Goal: Task Accomplishment & Management: Manage account settings

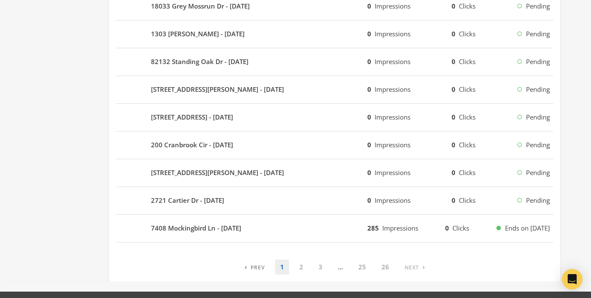
scroll to position [551, 0]
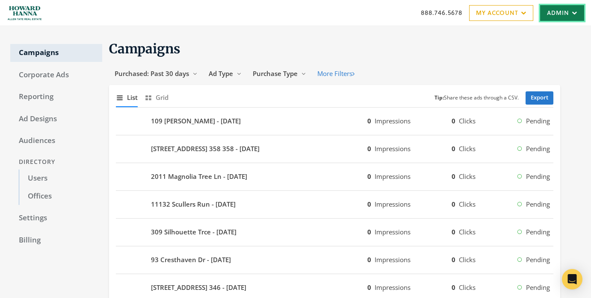
click at [554, 17] on link "Admin" at bounding box center [562, 13] width 44 height 16
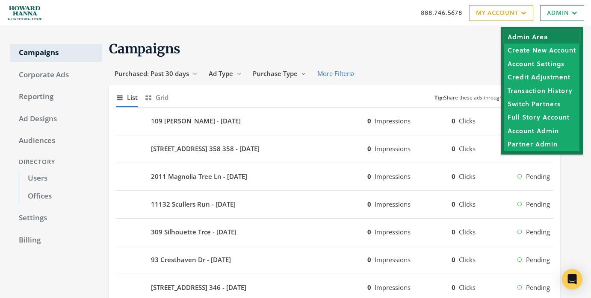
click at [551, 34] on link "Admin Area" at bounding box center [541, 36] width 75 height 13
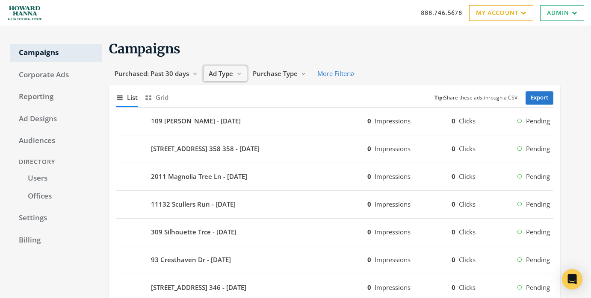
click at [233, 77] on span "Ad Type" at bounding box center [221, 73] width 24 height 9
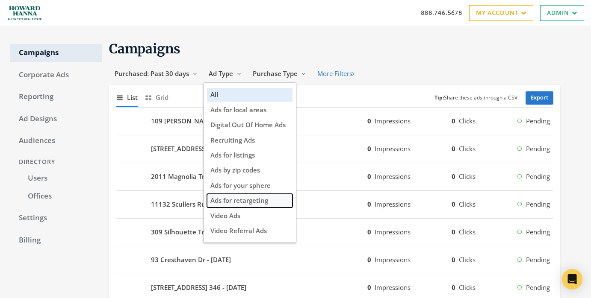
click at [252, 203] on span "Ads for retargeting" at bounding box center [239, 200] width 58 height 9
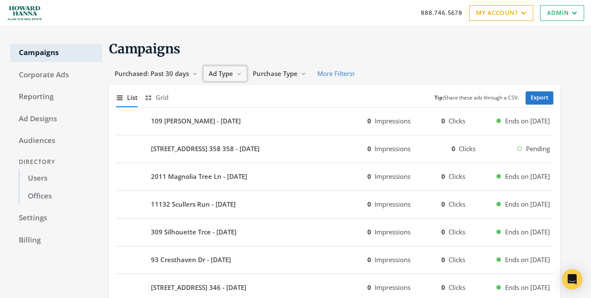
click at [220, 77] on span "Ad Type" at bounding box center [221, 73] width 24 height 9
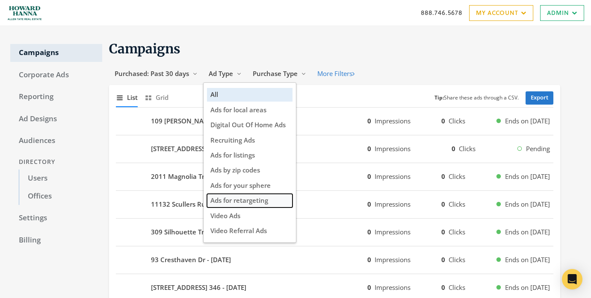
click at [255, 204] on span "Ads for retargeting" at bounding box center [239, 200] width 58 height 9
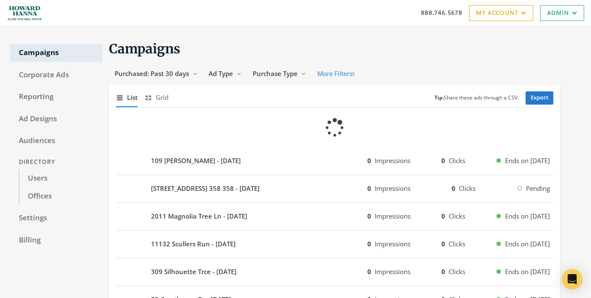
scroll to position [13, 0]
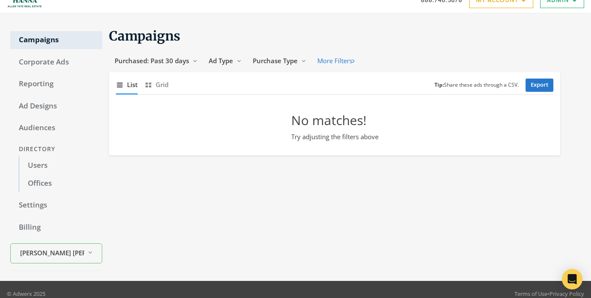
click at [185, 72] on div "Show list of campaigns List Show grid of campaigns Grid Tip: Share these ads th…" at bounding box center [334, 85] width 451 height 26
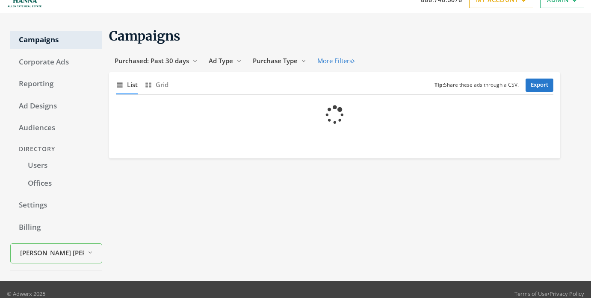
scroll to position [13, 0]
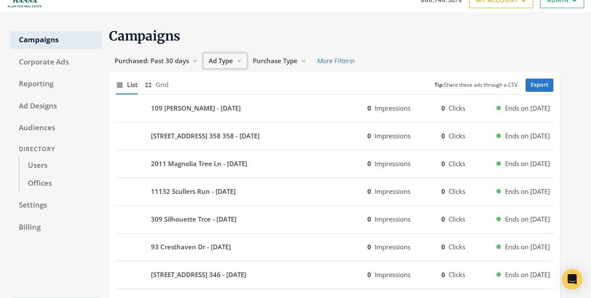
click at [235, 62] on button "Ad Type Reveal list of Ad Type" at bounding box center [225, 61] width 44 height 16
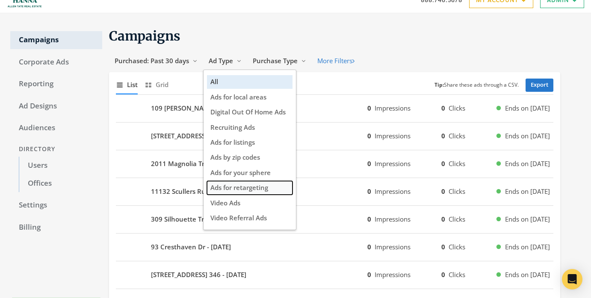
click at [263, 185] on span "Ads for retargeting" at bounding box center [239, 187] width 58 height 9
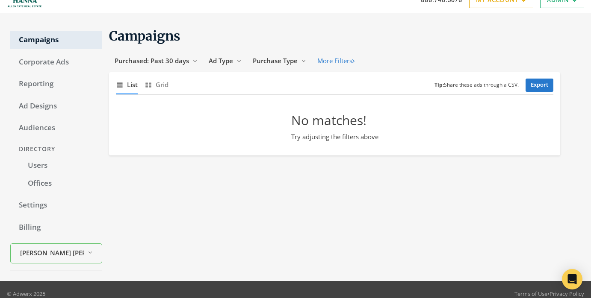
scroll to position [0, 0]
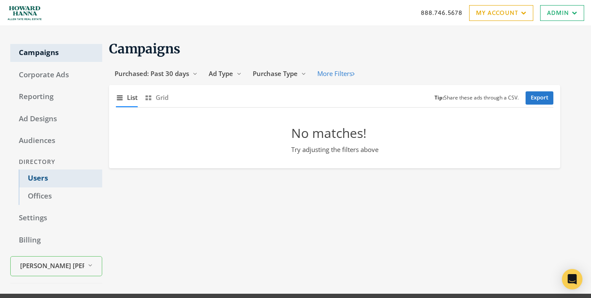
click at [42, 182] on link "Users" at bounding box center [60, 179] width 83 height 18
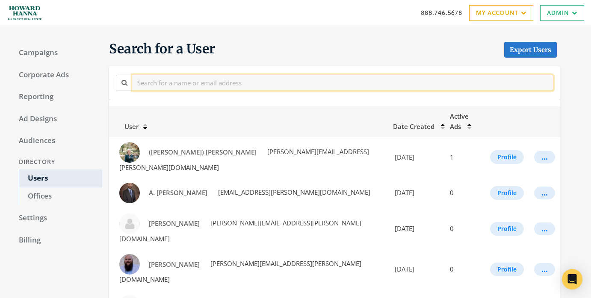
click at [269, 87] on input "text" at bounding box center [342, 83] width 421 height 16
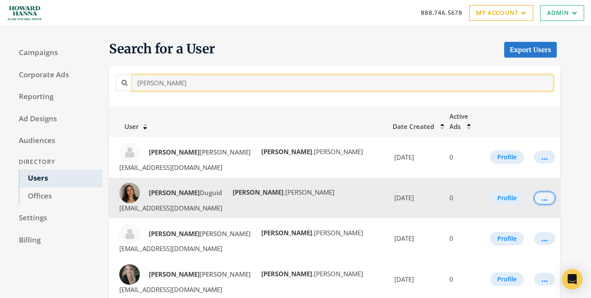
type input "natalie"
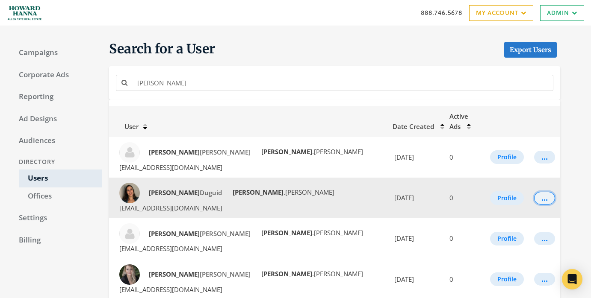
click at [545, 192] on button "..." at bounding box center [544, 198] width 21 height 13
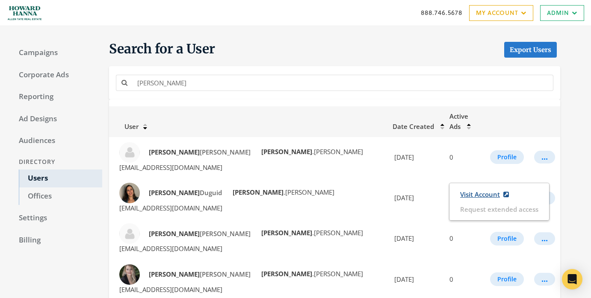
click at [489, 193] on link "Visit Account" at bounding box center [484, 195] width 60 height 16
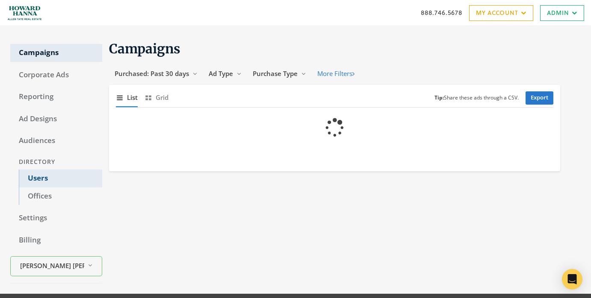
click at [57, 180] on link "Users" at bounding box center [60, 179] width 83 height 18
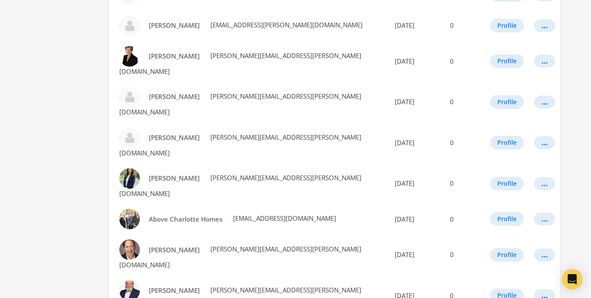
scroll to position [509, 0]
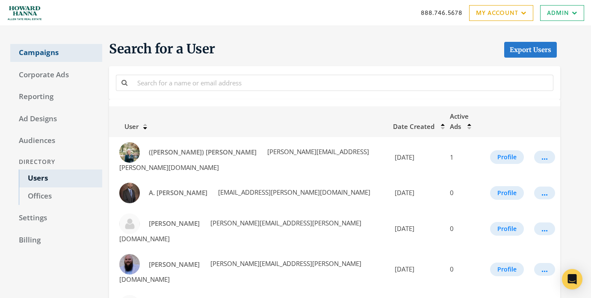
click at [57, 50] on link "Campaigns" at bounding box center [56, 53] width 92 height 18
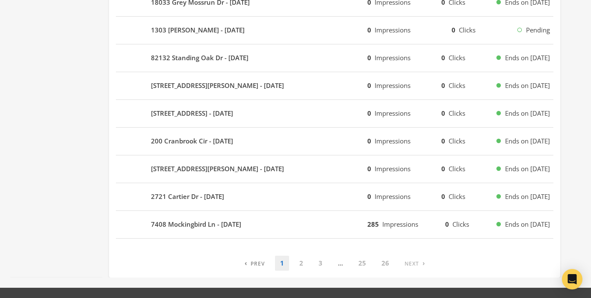
scroll to position [551, 0]
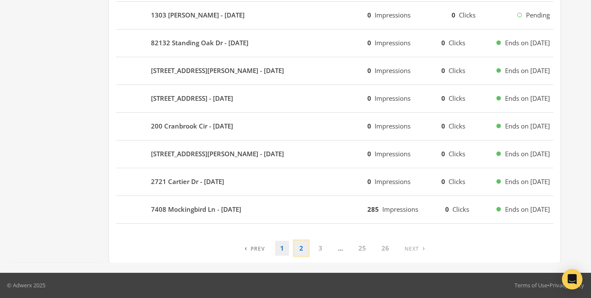
click at [301, 249] on link "2" at bounding box center [301, 248] width 14 height 15
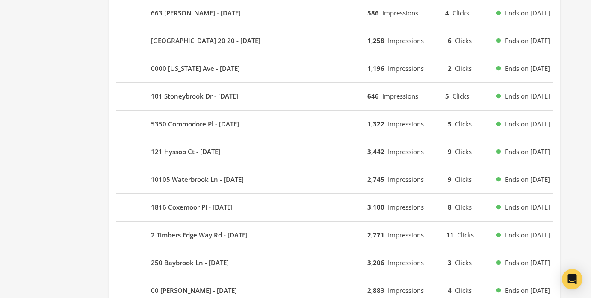
scroll to position [395, 0]
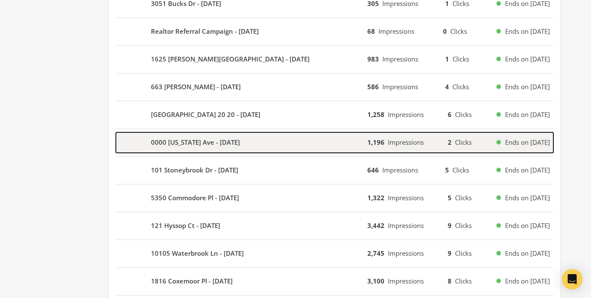
click at [294, 147] on div "0000 Georgia Ave - 2025-09-01" at bounding box center [241, 143] width 251 height 21
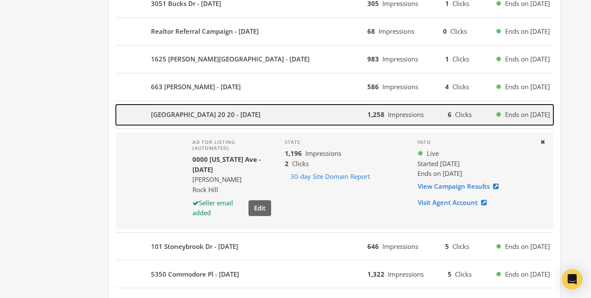
click at [294, 115] on div "17834 Jetton Green Loop 20 20 - 2025-09-01" at bounding box center [241, 115] width 251 height 21
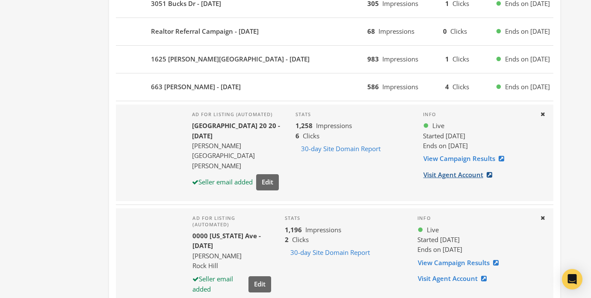
click at [439, 172] on link "Visit Agent Account" at bounding box center [460, 175] width 75 height 16
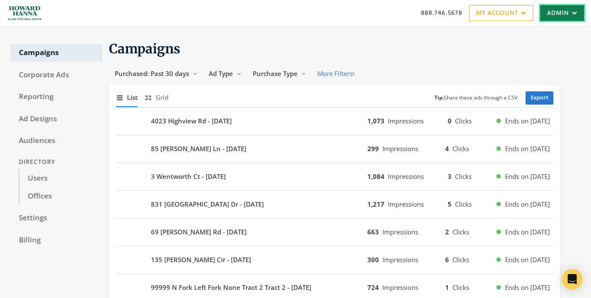
click at [569, 15] on link "Admin" at bounding box center [562, 13] width 44 height 16
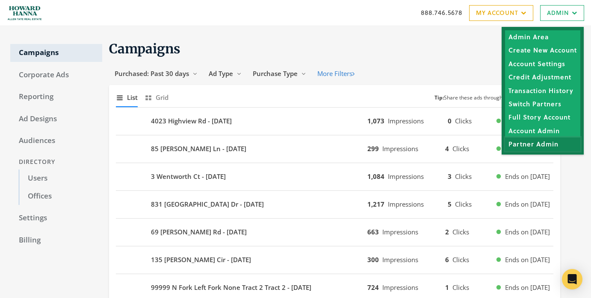
click at [525, 144] on link "Partner Admin" at bounding box center [542, 144] width 75 height 13
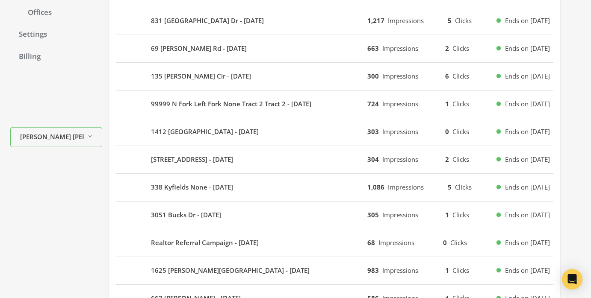
scroll to position [206, 0]
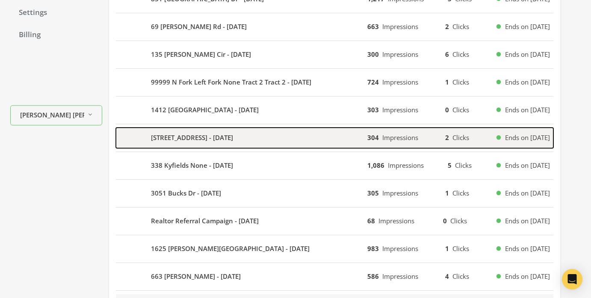
click at [253, 143] on div "4009 Abbotsbury Dr - 2025-09-02" at bounding box center [241, 138] width 251 height 21
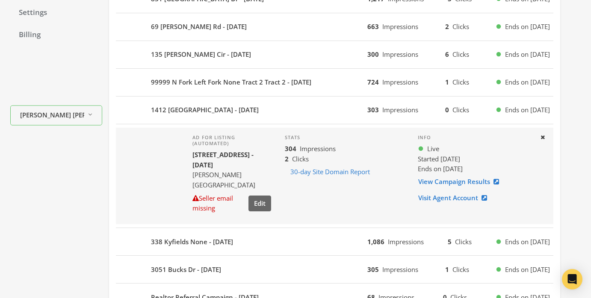
scroll to position [0, 0]
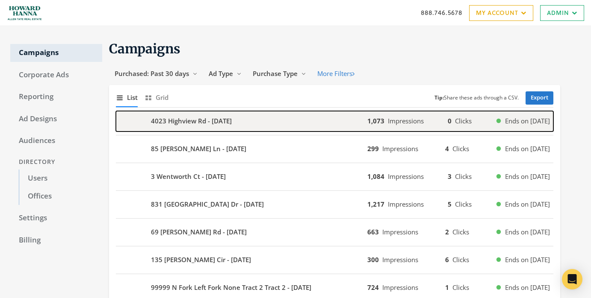
click at [256, 117] on div "4023 Highview Rd - 2025-09-02" at bounding box center [241, 121] width 251 height 21
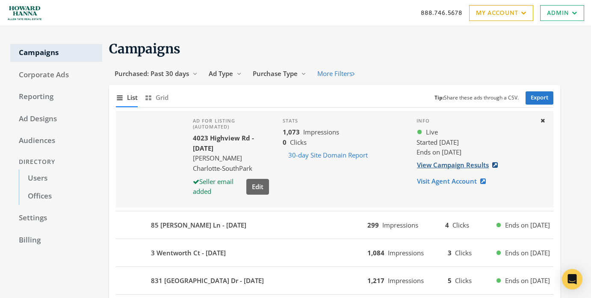
click at [460, 169] on link "View Campaign Results" at bounding box center [459, 165] width 87 height 16
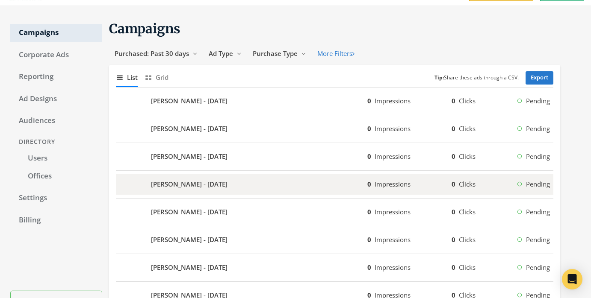
scroll to position [22, 0]
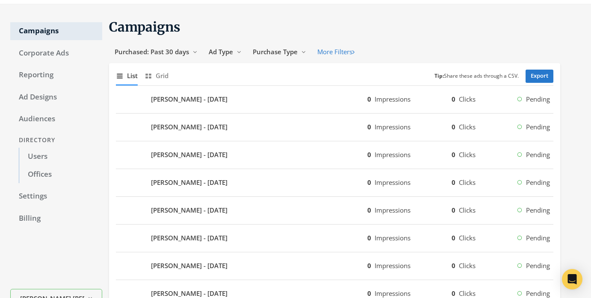
click at [287, 110] on div "[PERSON_NAME] - [DATE] 0 Impressions 0 Clicks Pending" at bounding box center [334, 100] width 437 height 28
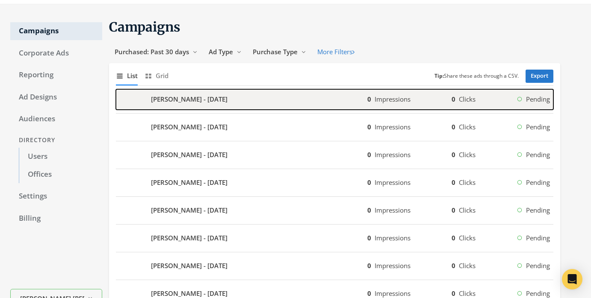
click at [286, 103] on div "[PERSON_NAME] - [DATE]" at bounding box center [241, 99] width 251 height 21
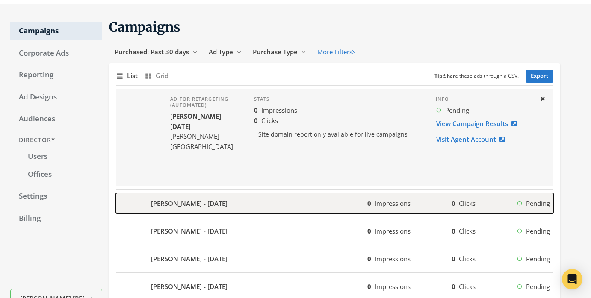
click at [251, 199] on div "Jennifer Thompson - 2025-09-03" at bounding box center [241, 203] width 251 height 21
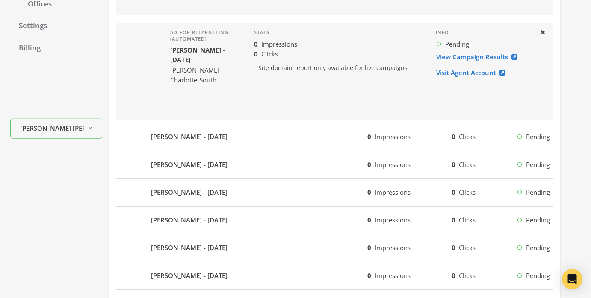
scroll to position [233, 0]
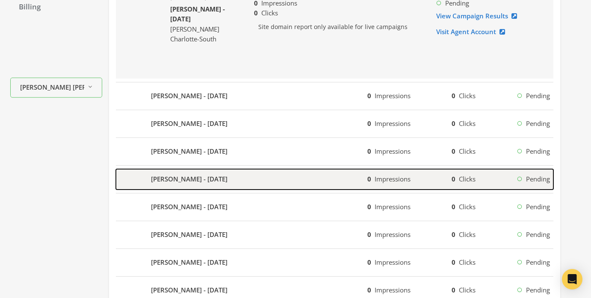
click at [295, 177] on div "Catherine Montsinger - 2025-09-03" at bounding box center [241, 179] width 251 height 21
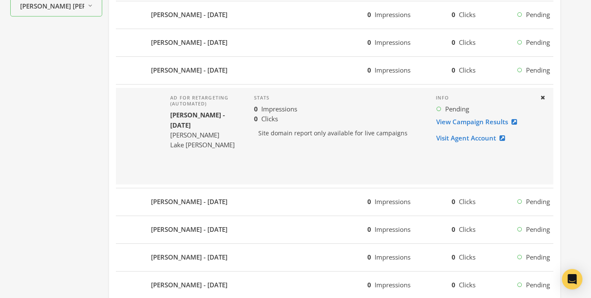
scroll to position [420, 0]
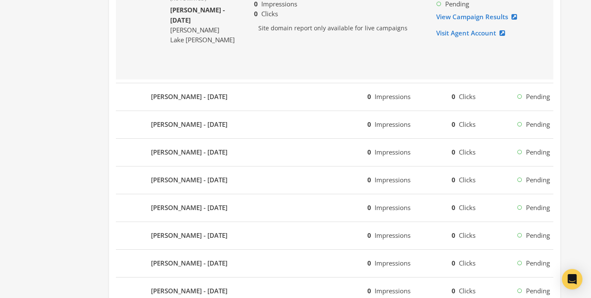
click at [289, 195] on div "Katherine D Acenas - 2025-09-03 0 Impressions 0 Clicks Pending" at bounding box center [334, 209] width 437 height 28
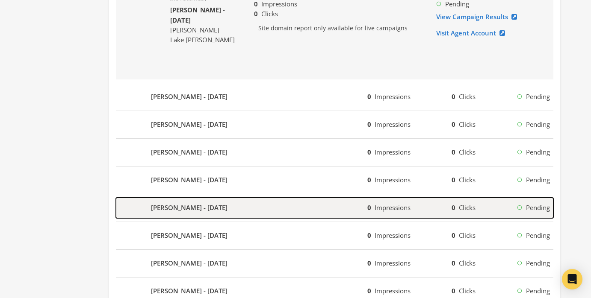
click at [289, 215] on div "Katherine D Acenas - 2025-09-03" at bounding box center [241, 208] width 251 height 21
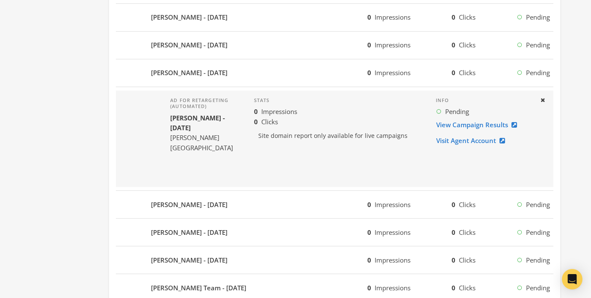
scroll to position [771, 0]
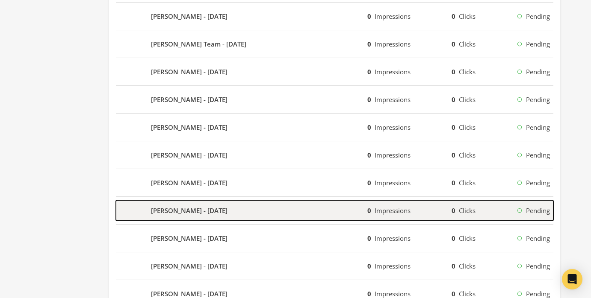
click at [294, 201] on div "David Carter - 2025-09-03" at bounding box center [241, 210] width 251 height 21
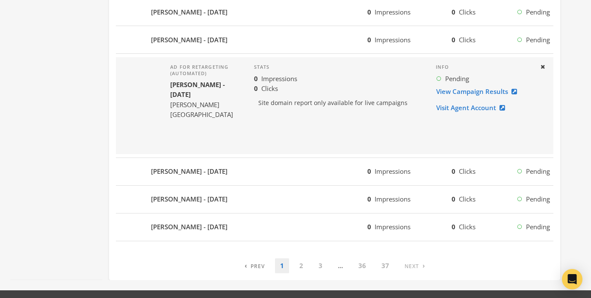
scroll to position [932, 0]
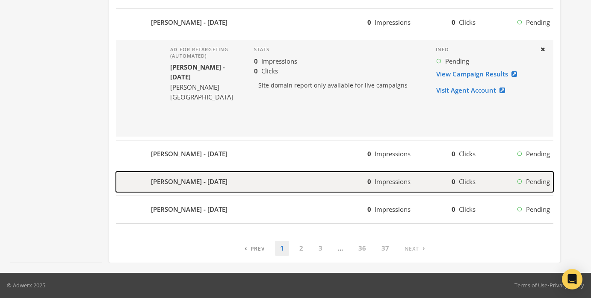
click at [292, 190] on div "Stephanie Mabe - 2025-09-03" at bounding box center [241, 182] width 251 height 21
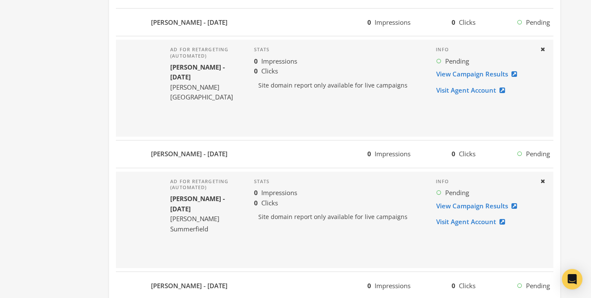
scroll to position [970, 0]
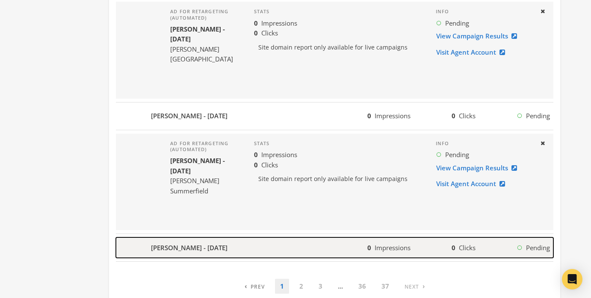
click at [293, 246] on div "Leah Bruce - 2025-09-03" at bounding box center [241, 248] width 251 height 21
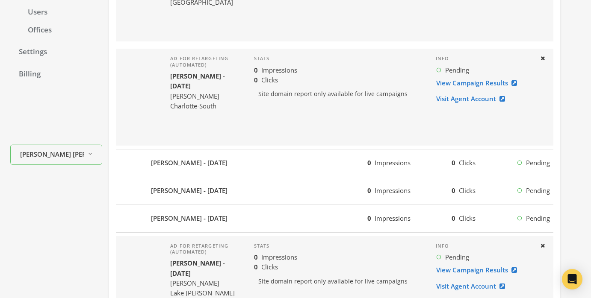
scroll to position [0, 0]
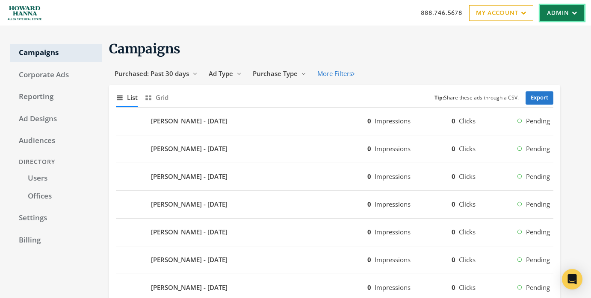
click at [560, 18] on link "Admin" at bounding box center [562, 13] width 44 height 16
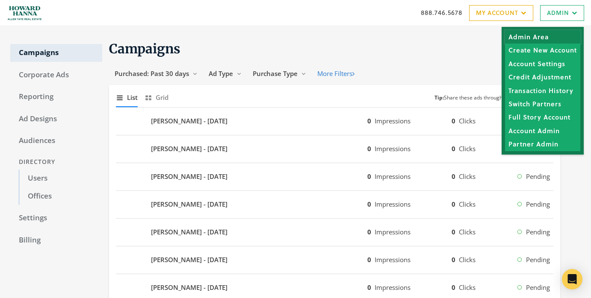
click at [557, 32] on link "Admin Area" at bounding box center [542, 36] width 75 height 13
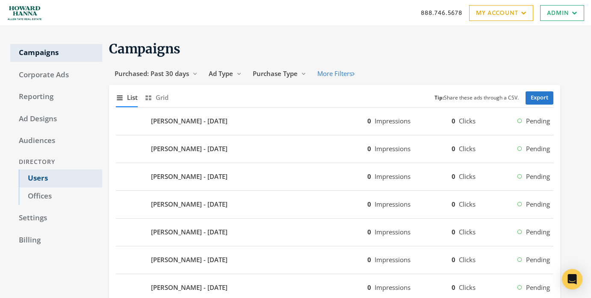
click at [63, 184] on link "Users" at bounding box center [60, 179] width 83 height 18
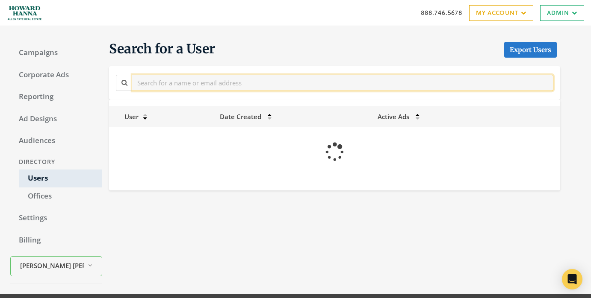
click at [188, 85] on input "text" at bounding box center [342, 83] width 421 height 16
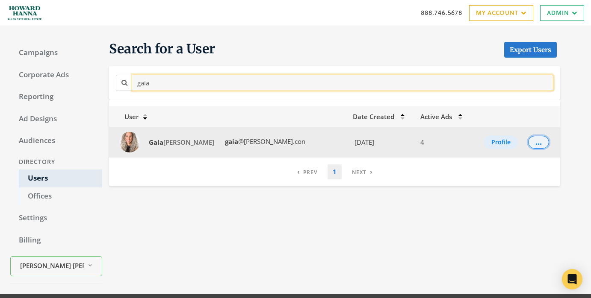
type input "gaia"
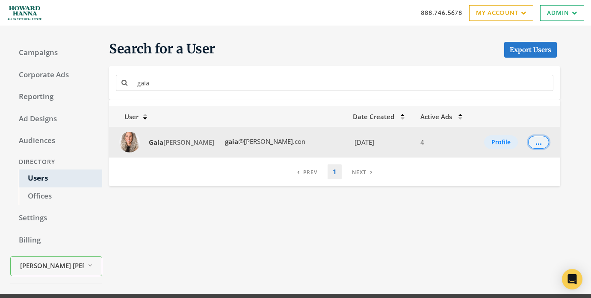
drag, startPoint x: 534, startPoint y: 143, endPoint x: 528, endPoint y: 146, distance: 7.3
click at [535, 143] on div "..." at bounding box center [538, 142] width 6 height 1
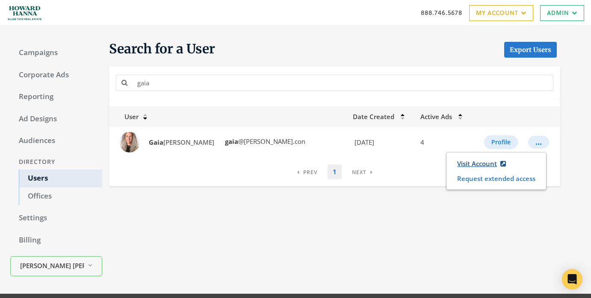
click at [478, 162] on link "Visit Account" at bounding box center [481, 164] width 60 height 16
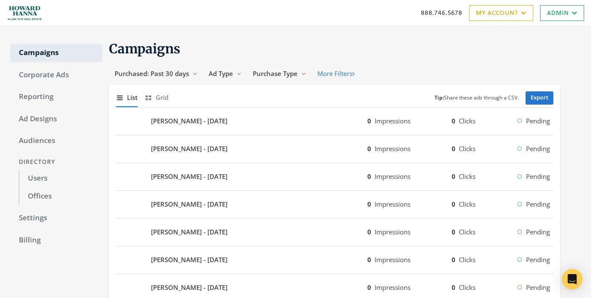
click at [316, 133] on div "[PERSON_NAME] - [DATE] 0 Impressions 0 Clicks Pending" at bounding box center [334, 122] width 437 height 28
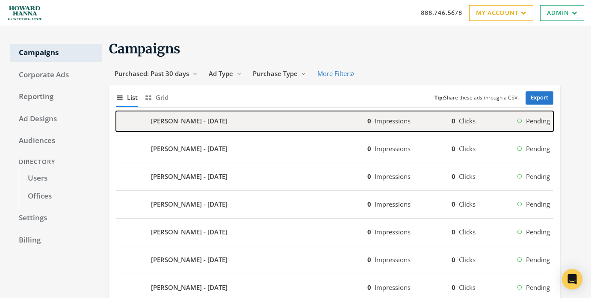
click at [316, 130] on div "[PERSON_NAME] - [DATE]" at bounding box center [241, 121] width 251 height 21
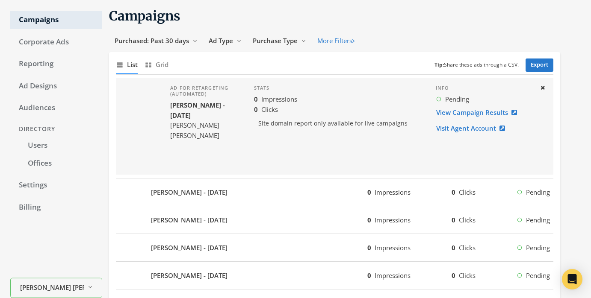
scroll to position [34, 0]
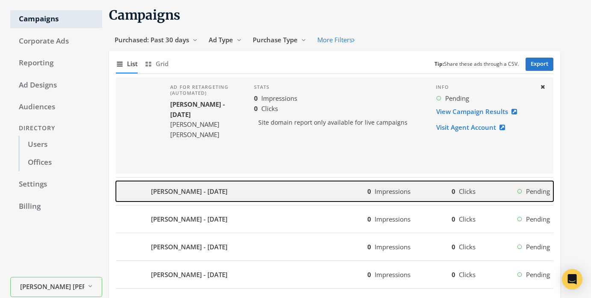
click at [277, 195] on div "[PERSON_NAME] - [DATE]" at bounding box center [241, 191] width 251 height 21
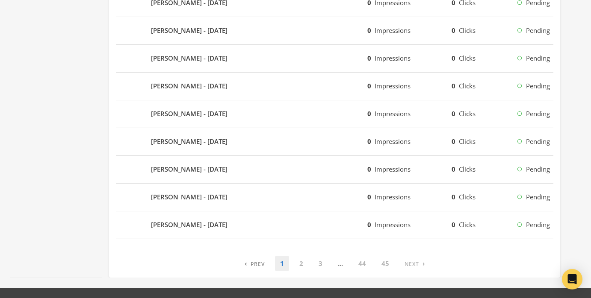
scroll to position [703, 0]
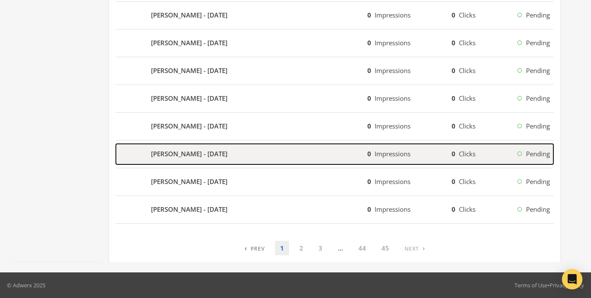
click at [273, 149] on div "[PERSON_NAME] - [DATE]" at bounding box center [241, 154] width 251 height 21
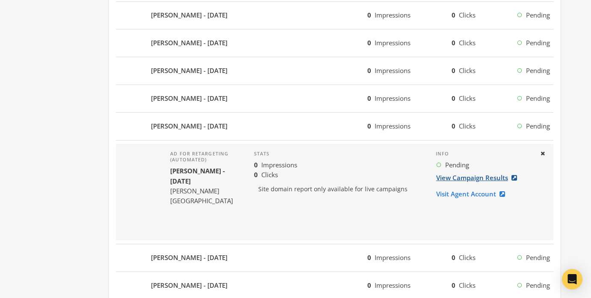
click at [469, 178] on link "View Campaign Results" at bounding box center [479, 178] width 87 height 16
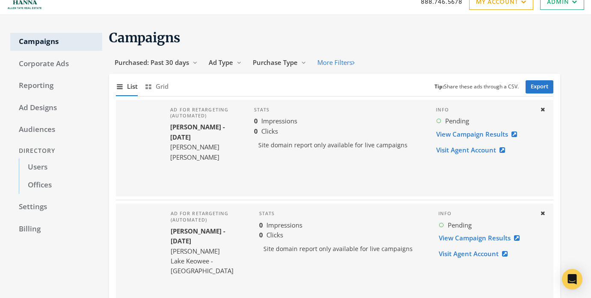
scroll to position [0, 0]
